Goal: Navigation & Orientation: Understand site structure

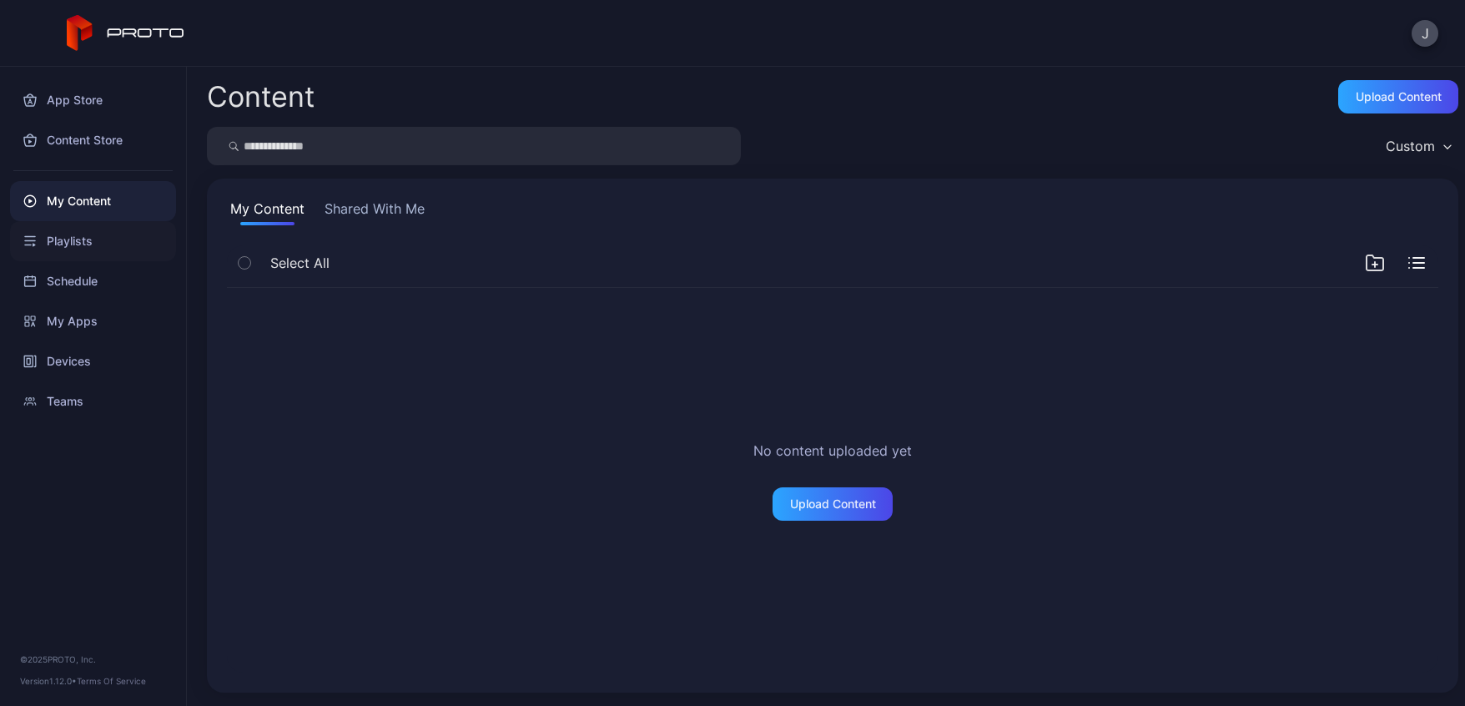
click at [73, 240] on div "Playlists" at bounding box center [93, 241] width 166 height 40
click at [73, 279] on div "Schedule" at bounding box center [93, 281] width 166 height 40
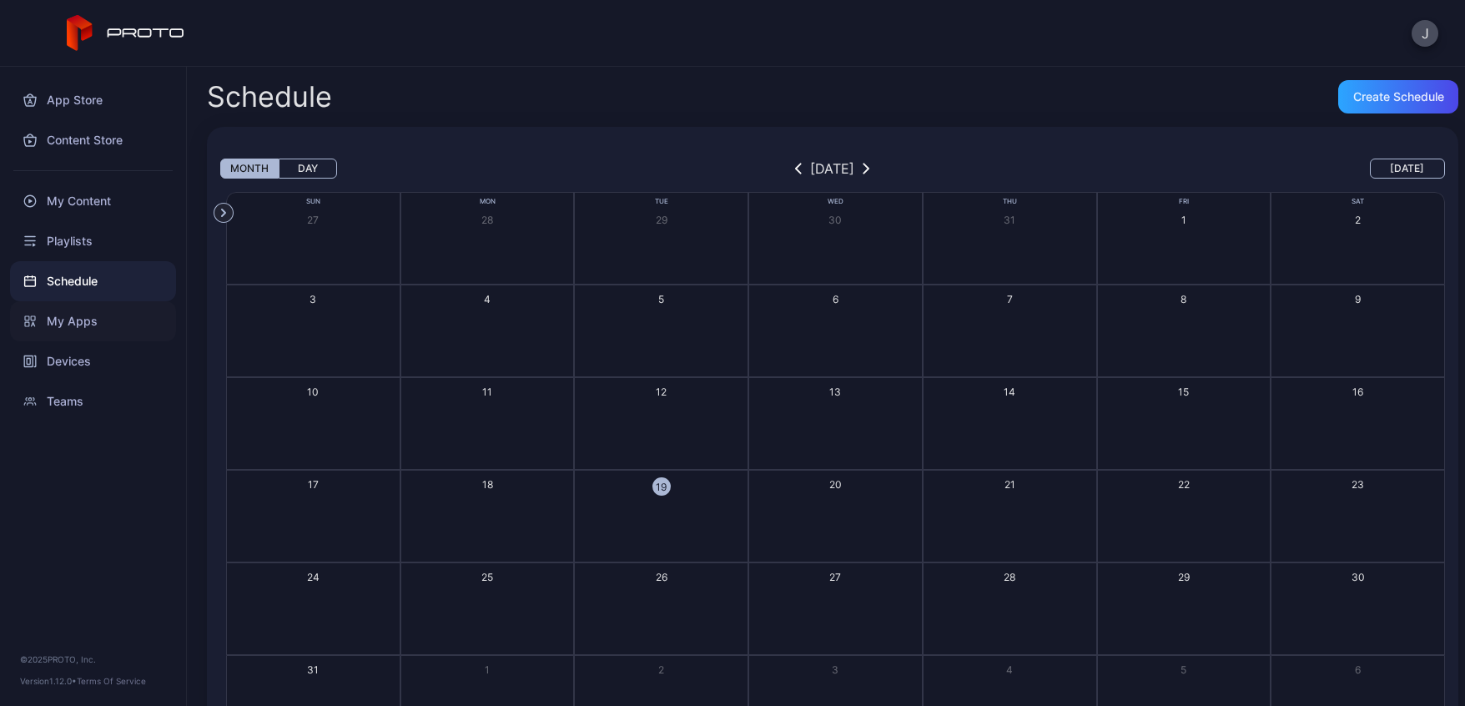
click at [71, 325] on div "My Apps" at bounding box center [93, 321] width 166 height 40
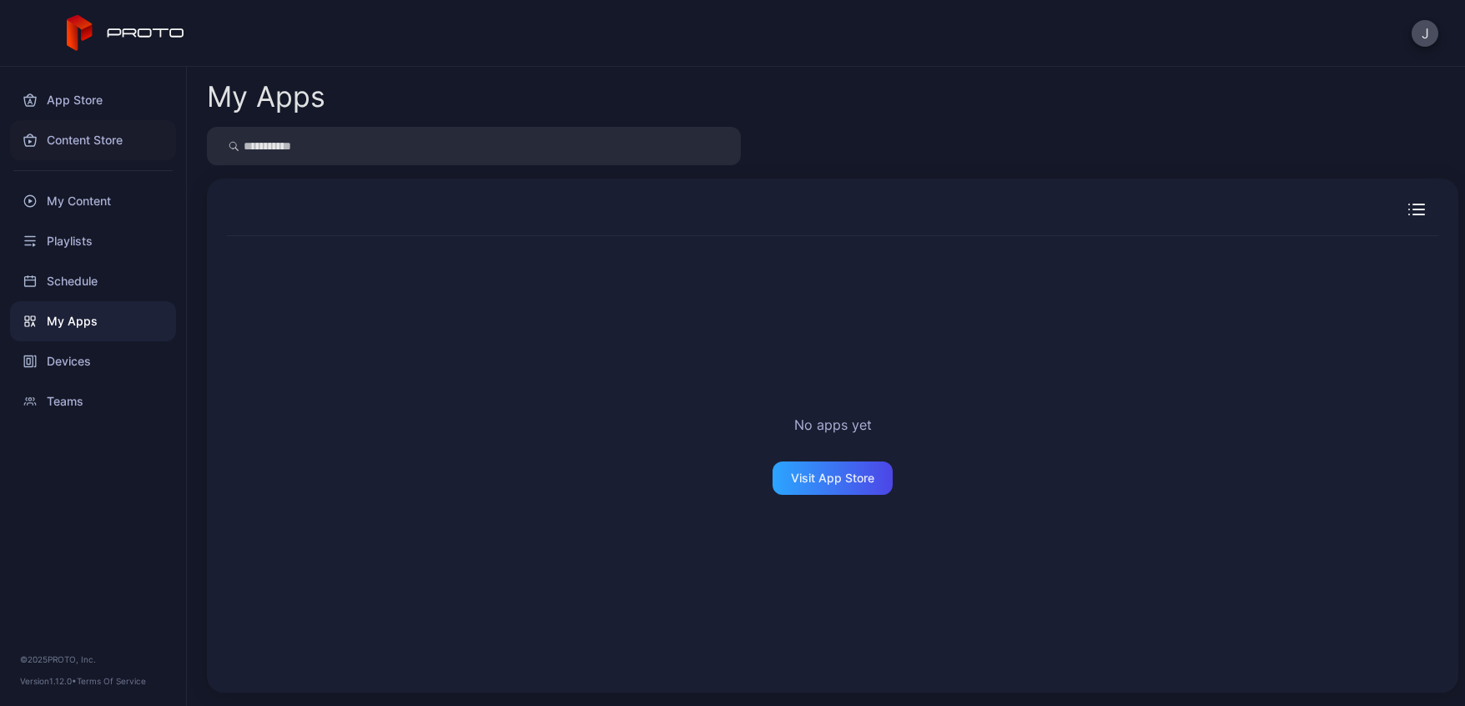
click at [73, 138] on div "Content Store" at bounding box center [93, 140] width 166 height 40
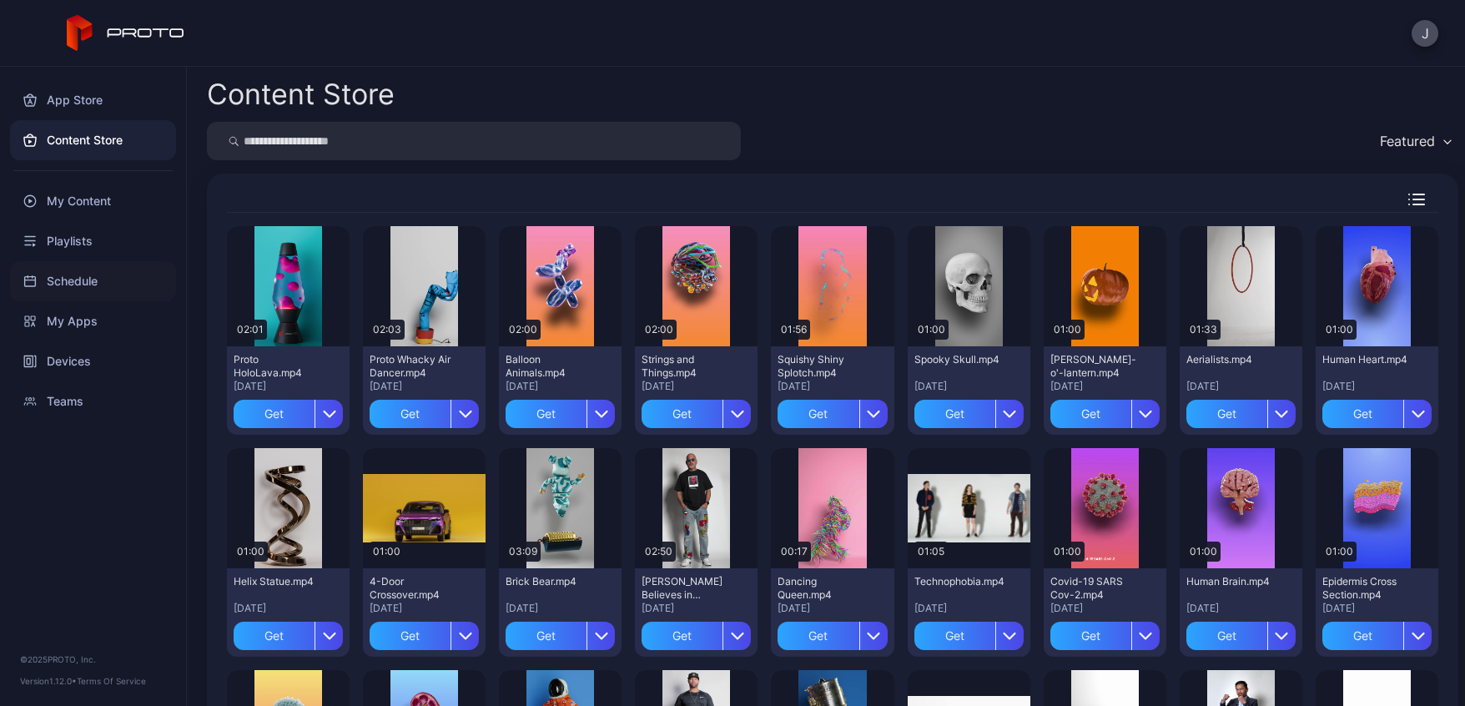
click at [67, 274] on div "Schedule" at bounding box center [93, 281] width 166 height 40
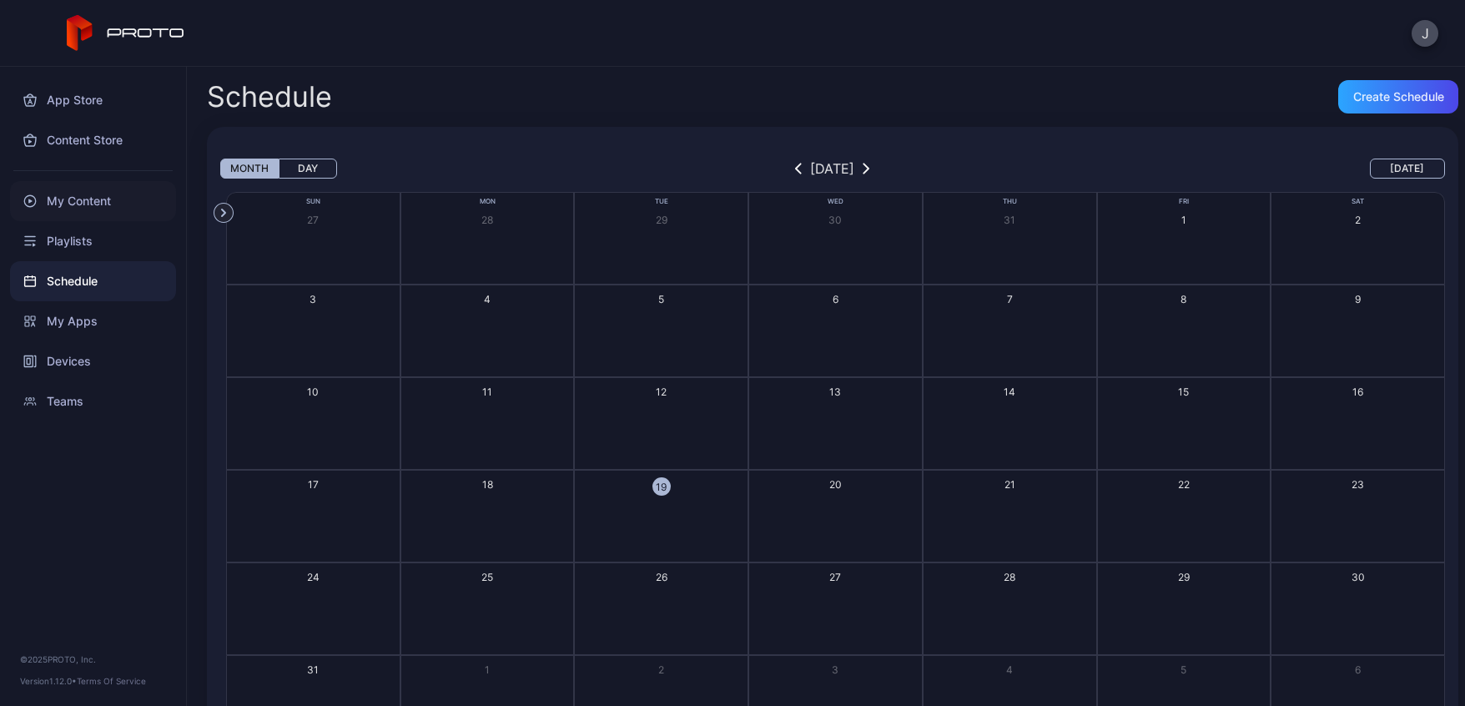
click at [68, 194] on div "My Content" at bounding box center [93, 201] width 166 height 40
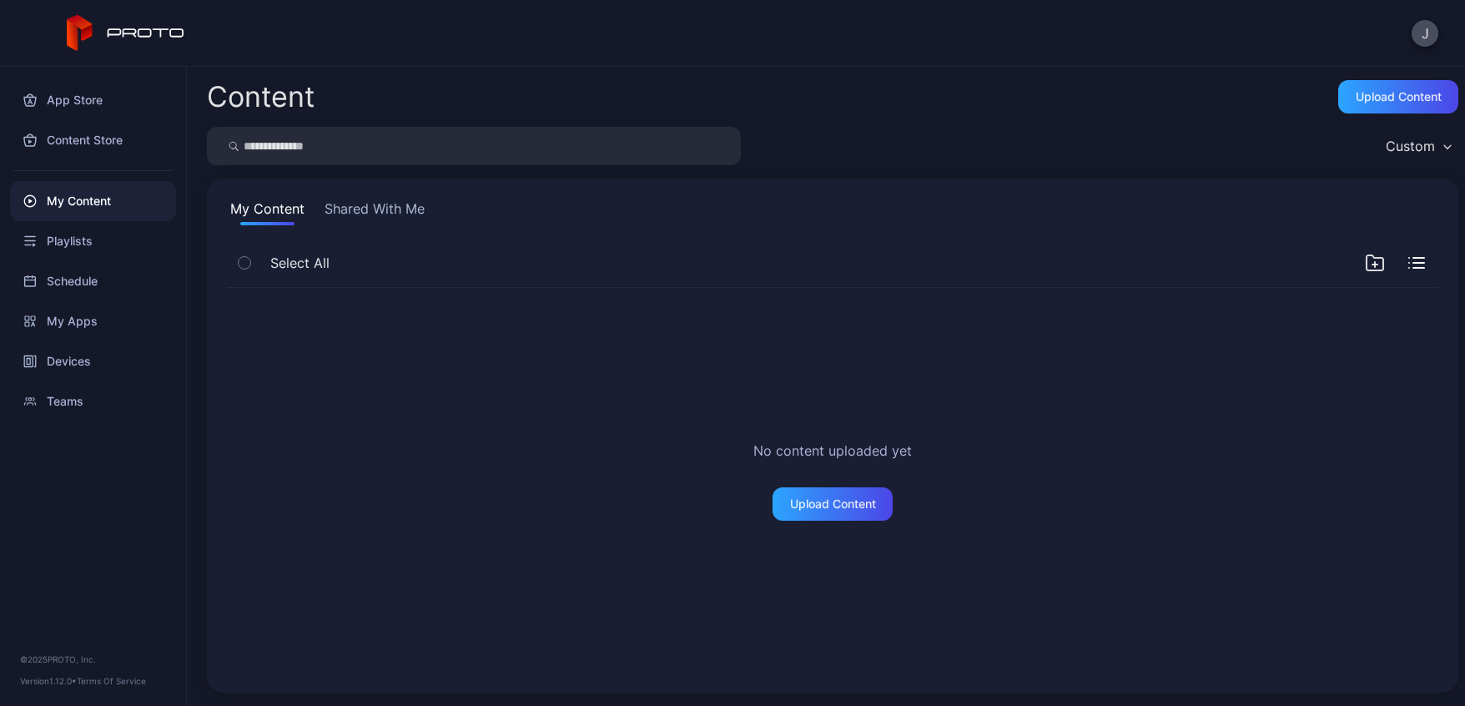
click at [359, 214] on button "Shared With Me" at bounding box center [374, 212] width 107 height 27
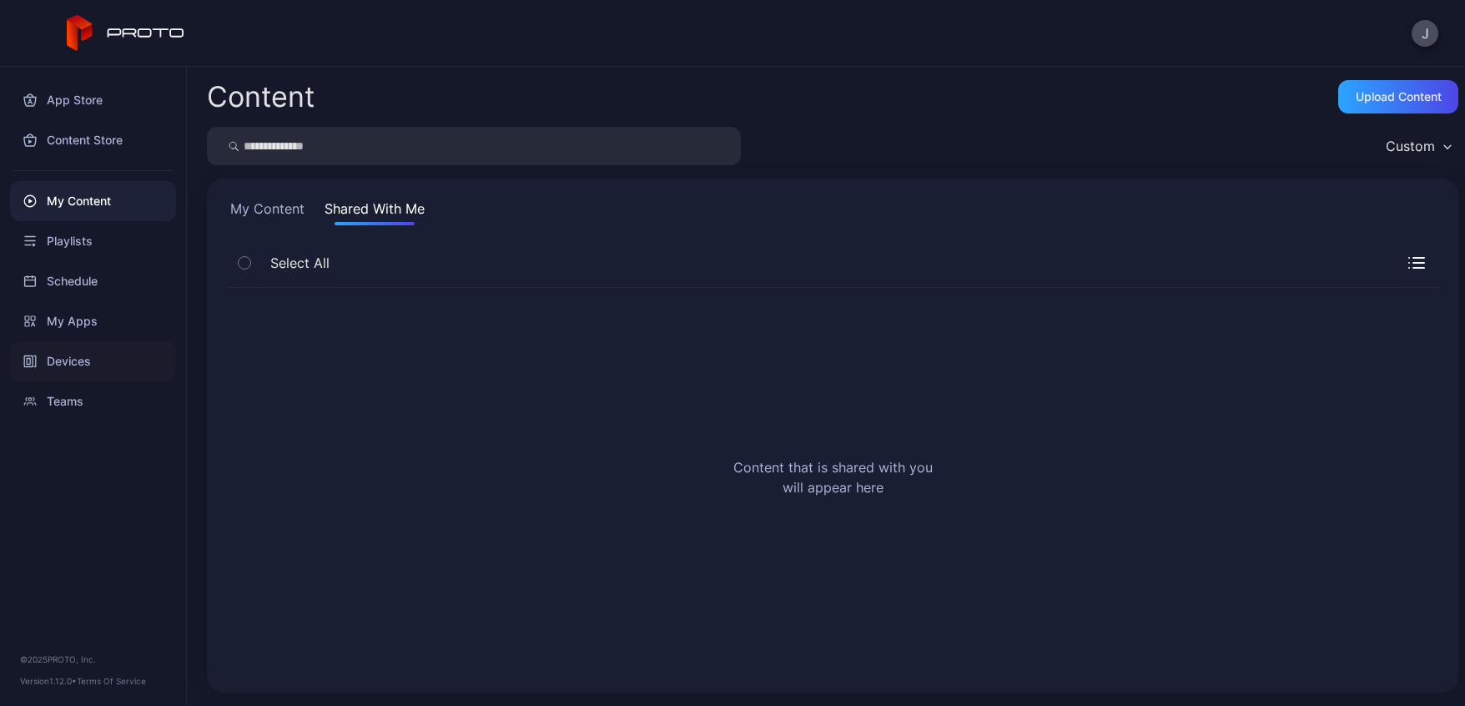
click at [72, 360] on div "Devices" at bounding box center [93, 361] width 166 height 40
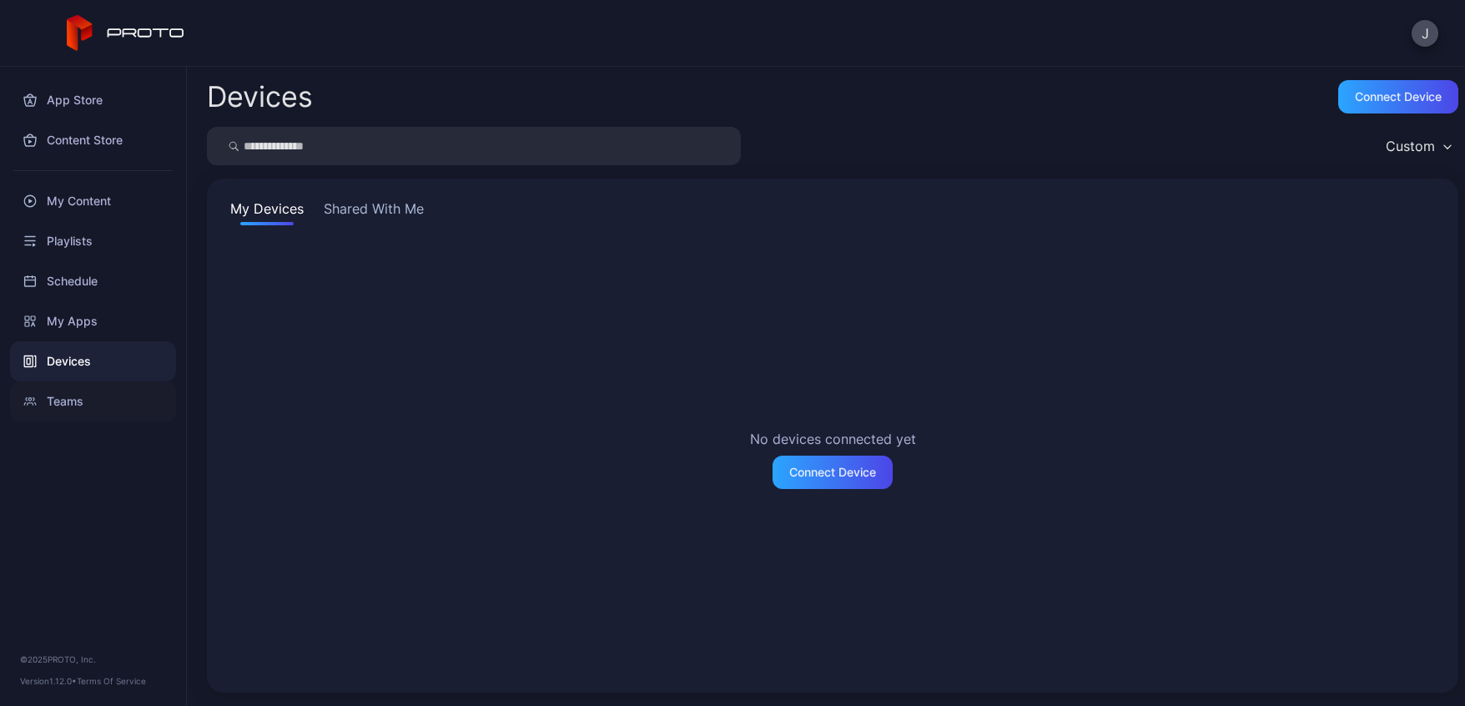
click at [72, 402] on div "Teams" at bounding box center [93, 401] width 166 height 40
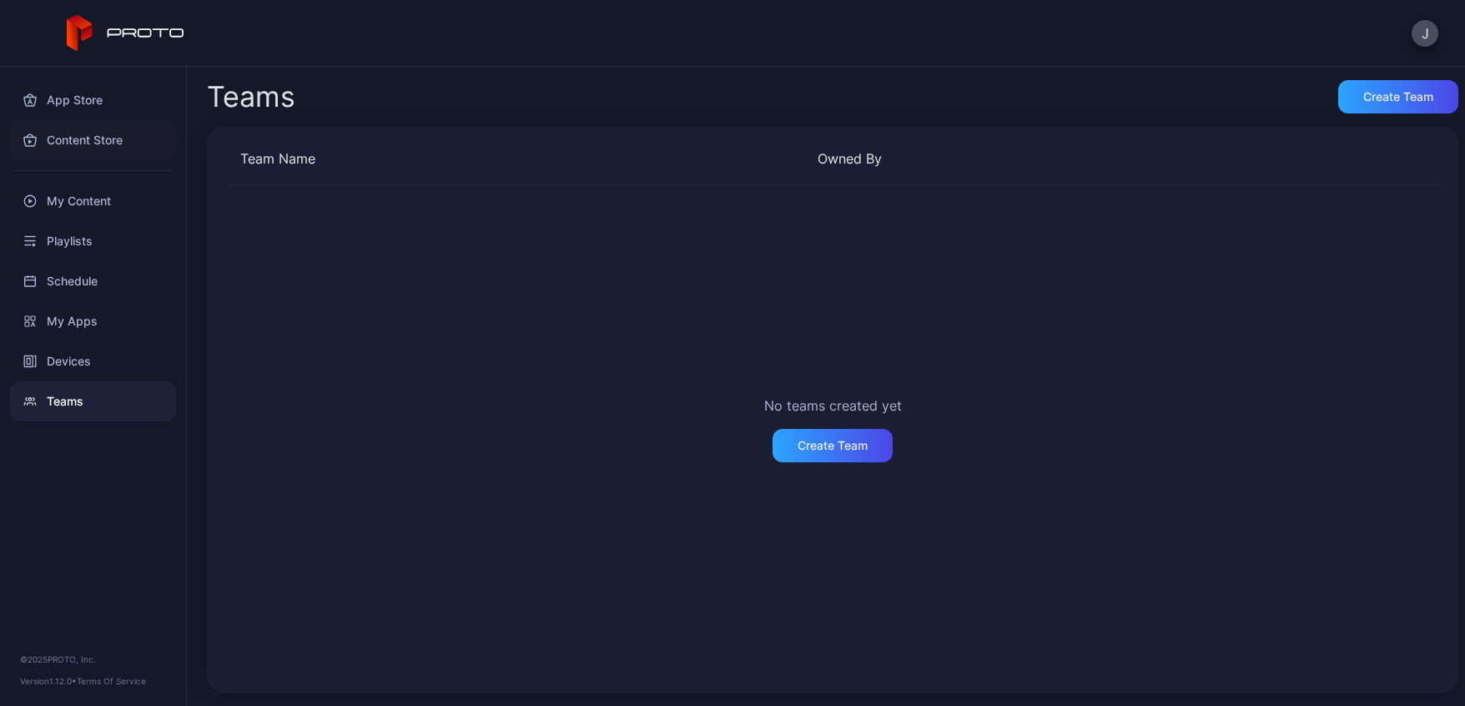
click at [74, 140] on div "Content Store" at bounding box center [93, 140] width 166 height 40
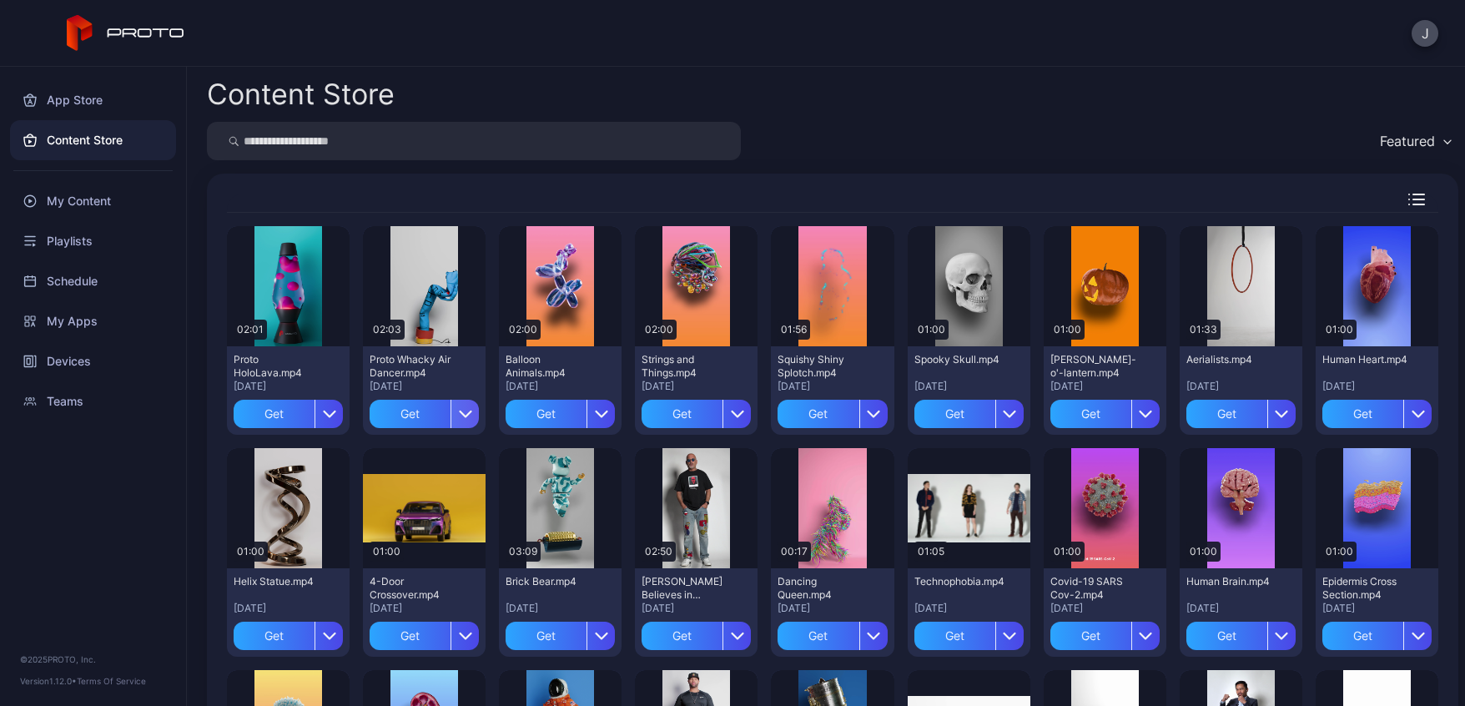
click at [464, 421] on div "button" at bounding box center [465, 414] width 28 height 28
click at [493, 169] on div "Content Store Featured Preview 02:01 Proto HoloLava.mp4 Aug 6, 2025 Get Preview…" at bounding box center [826, 386] width 1278 height 639
click at [69, 97] on div "App Store" at bounding box center [93, 100] width 166 height 40
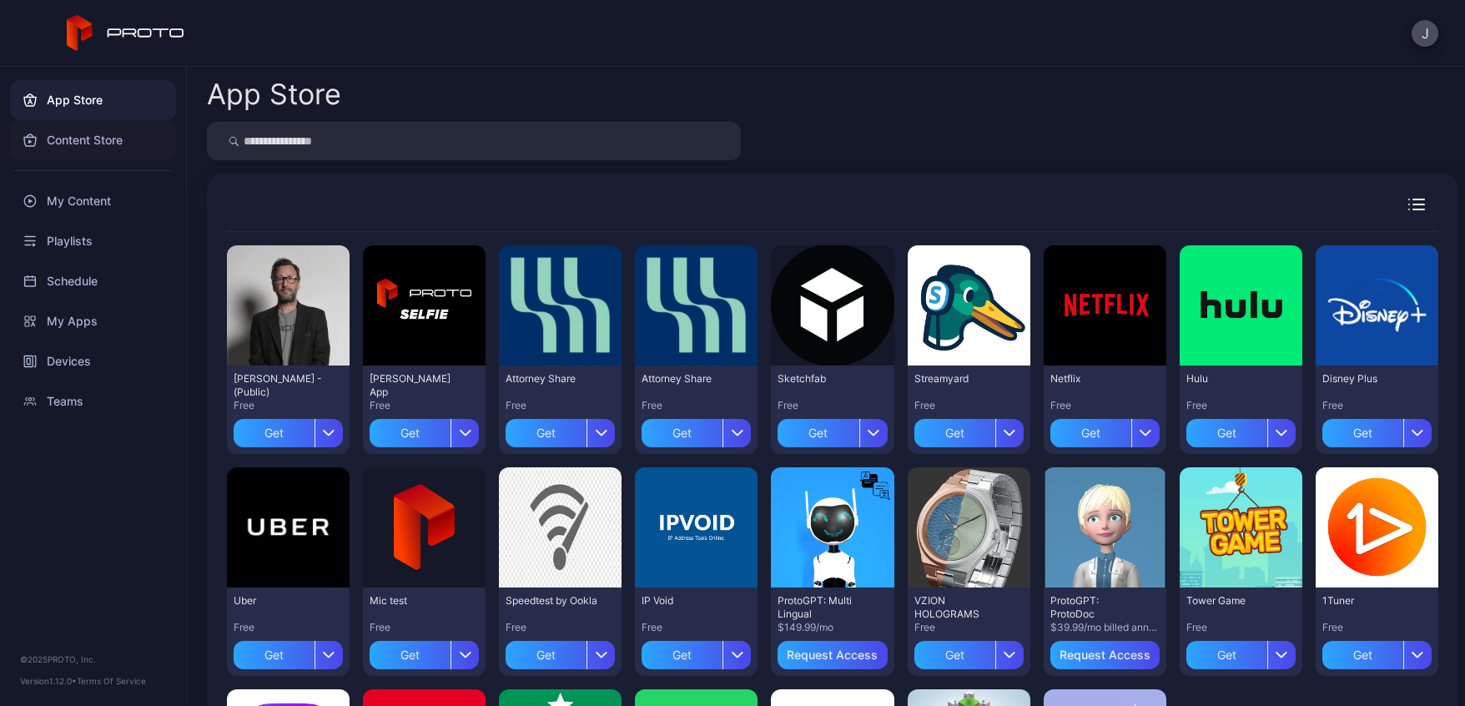
click at [65, 144] on div "Content Store" at bounding box center [93, 140] width 166 height 40
